Goal: Navigation & Orientation: Understand site structure

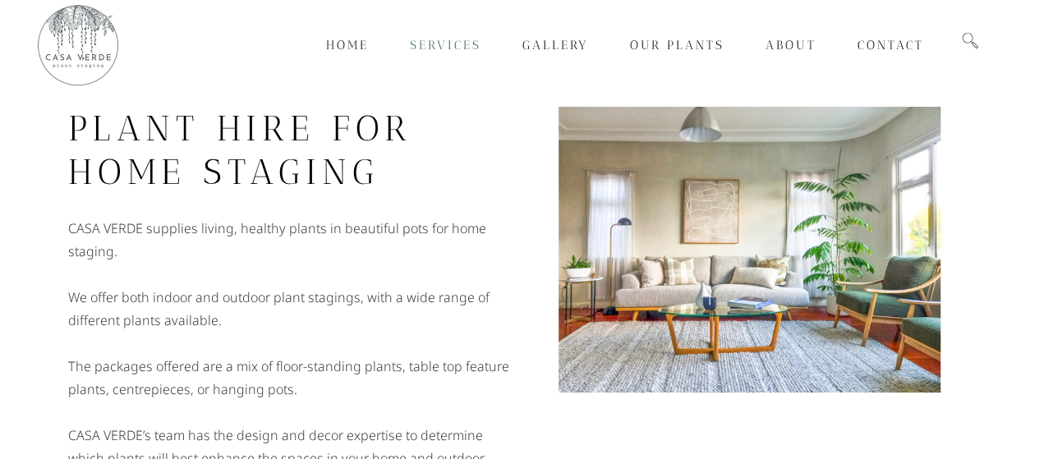
click at [456, 44] on span "Services" at bounding box center [445, 45] width 71 height 15
click at [447, 46] on span "Services" at bounding box center [445, 45] width 71 height 15
click at [656, 46] on span "Our Plants" at bounding box center [677, 45] width 94 height 15
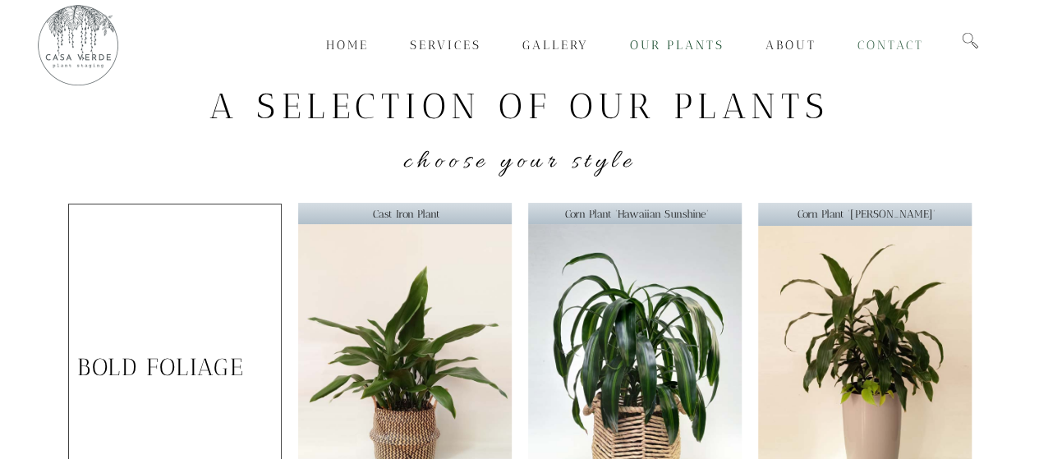
click at [879, 44] on span "Contact" at bounding box center [891, 45] width 67 height 15
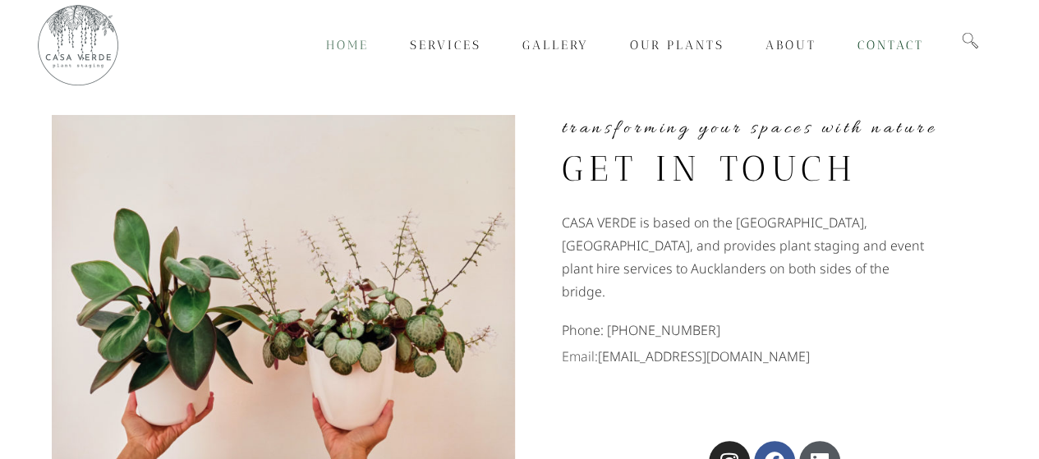
click at [338, 45] on span "Home" at bounding box center [347, 45] width 43 height 15
